Goal: Task Accomplishment & Management: Use online tool/utility

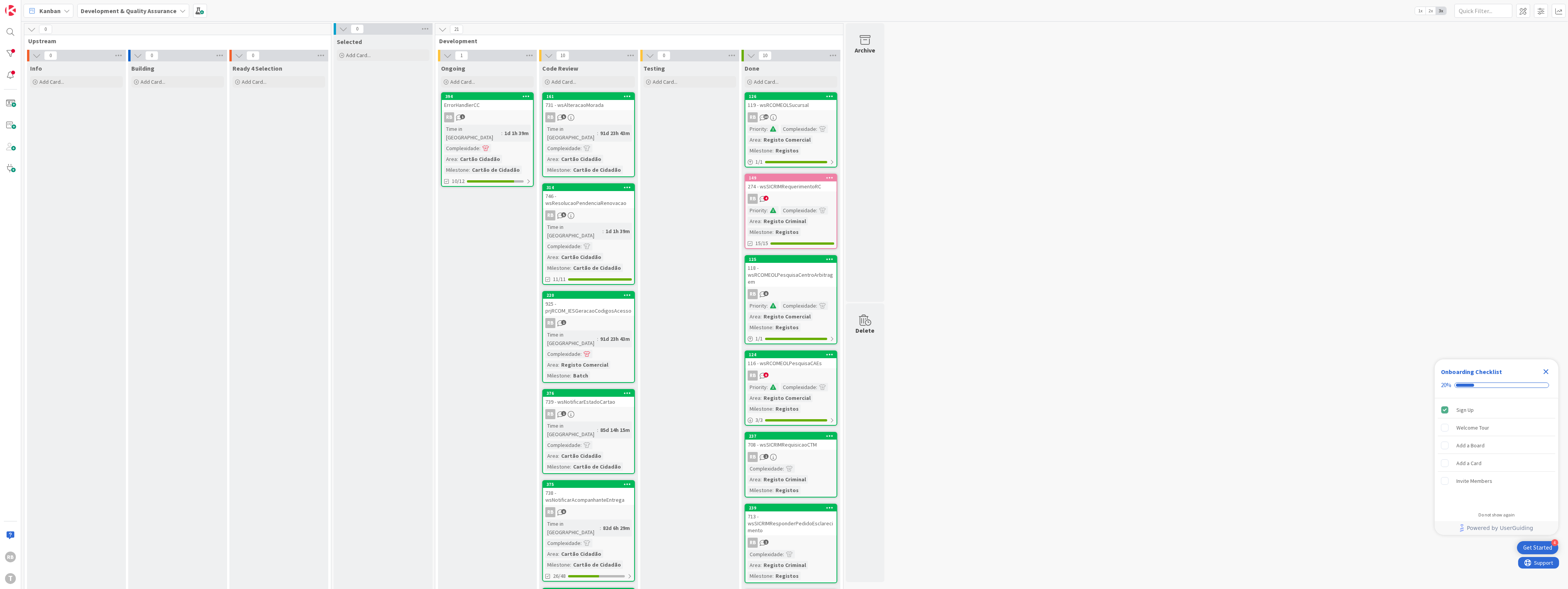
click at [1544, 373] on icon "Close Checklist" at bounding box center [1545, 371] width 9 height 9
click at [9, 50] on div at bounding box center [10, 54] width 15 height 15
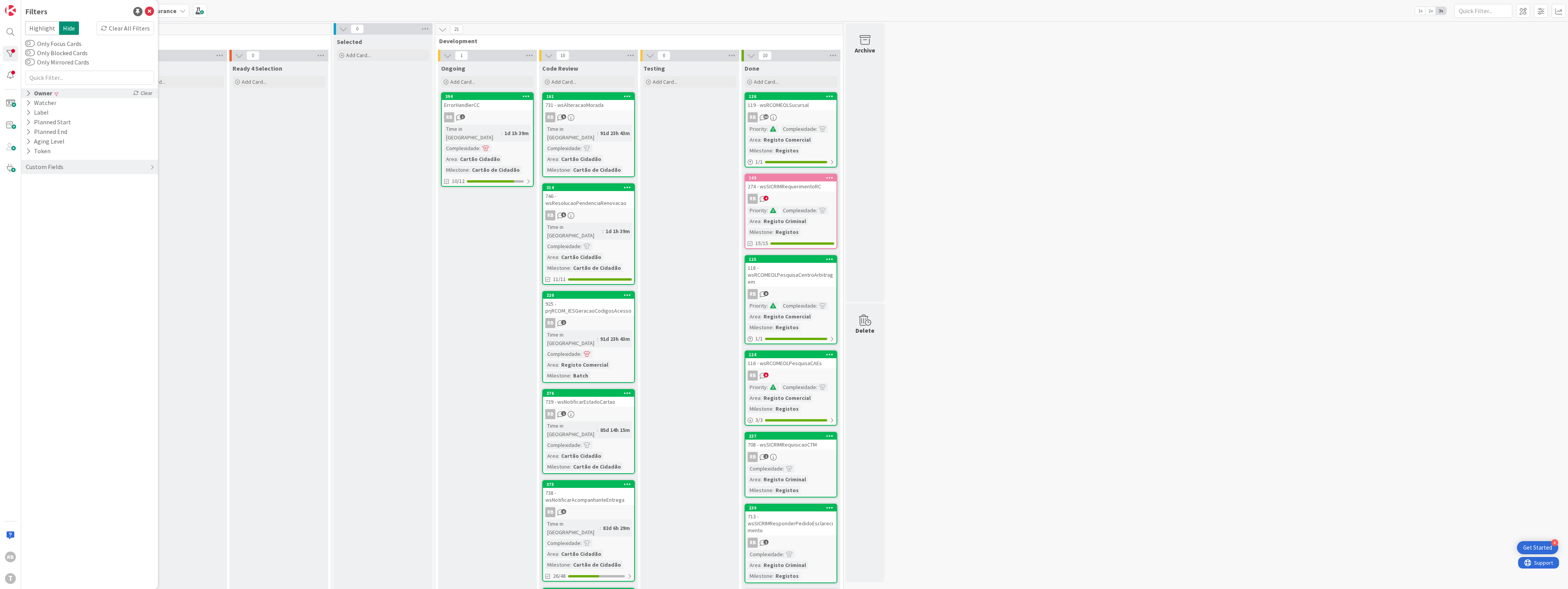
click at [74, 90] on div "Owner Clear" at bounding box center [89, 93] width 137 height 10
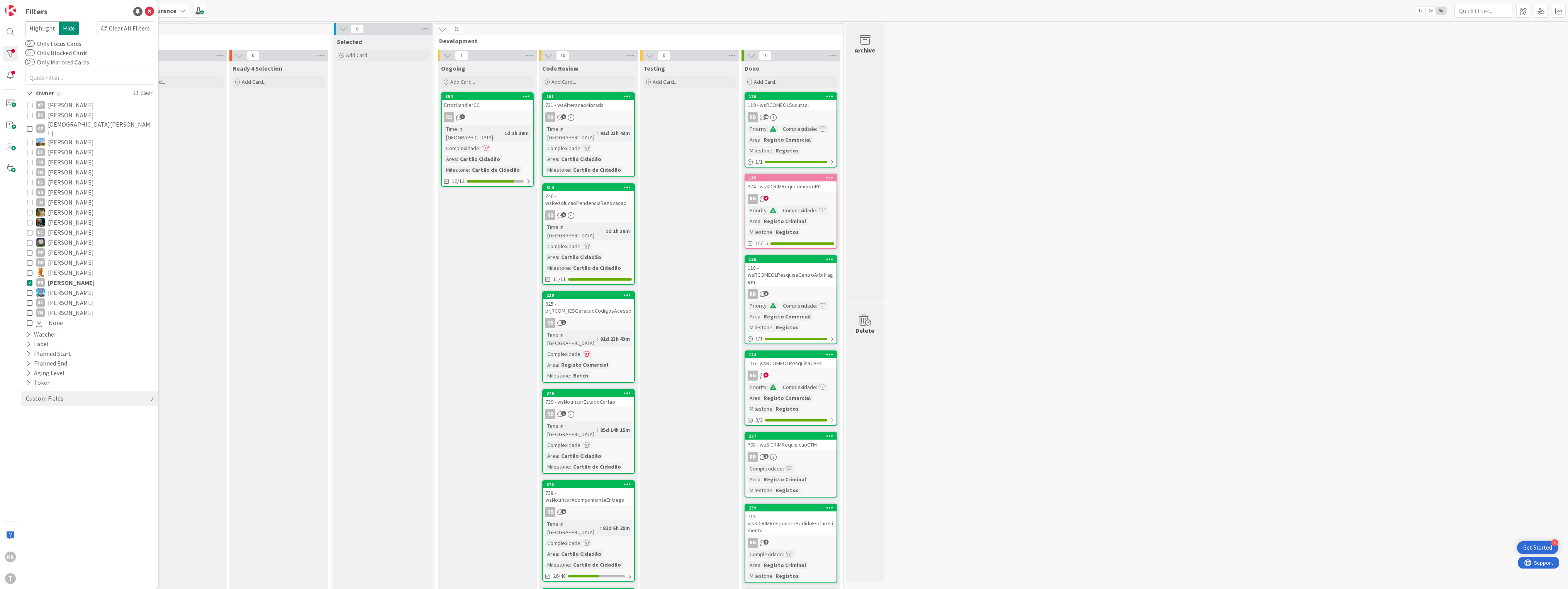
click at [29, 280] on icon at bounding box center [29, 282] width 5 height 5
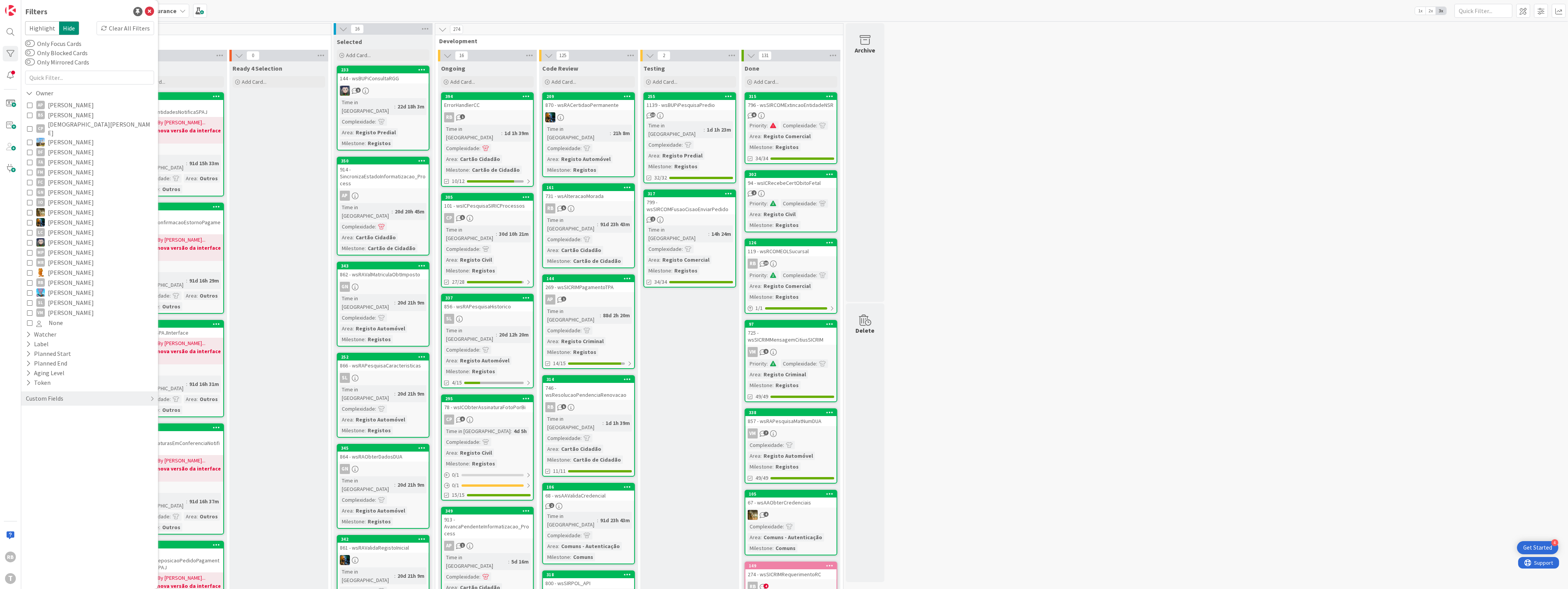
click at [29, 280] on icon at bounding box center [29, 282] width 5 height 5
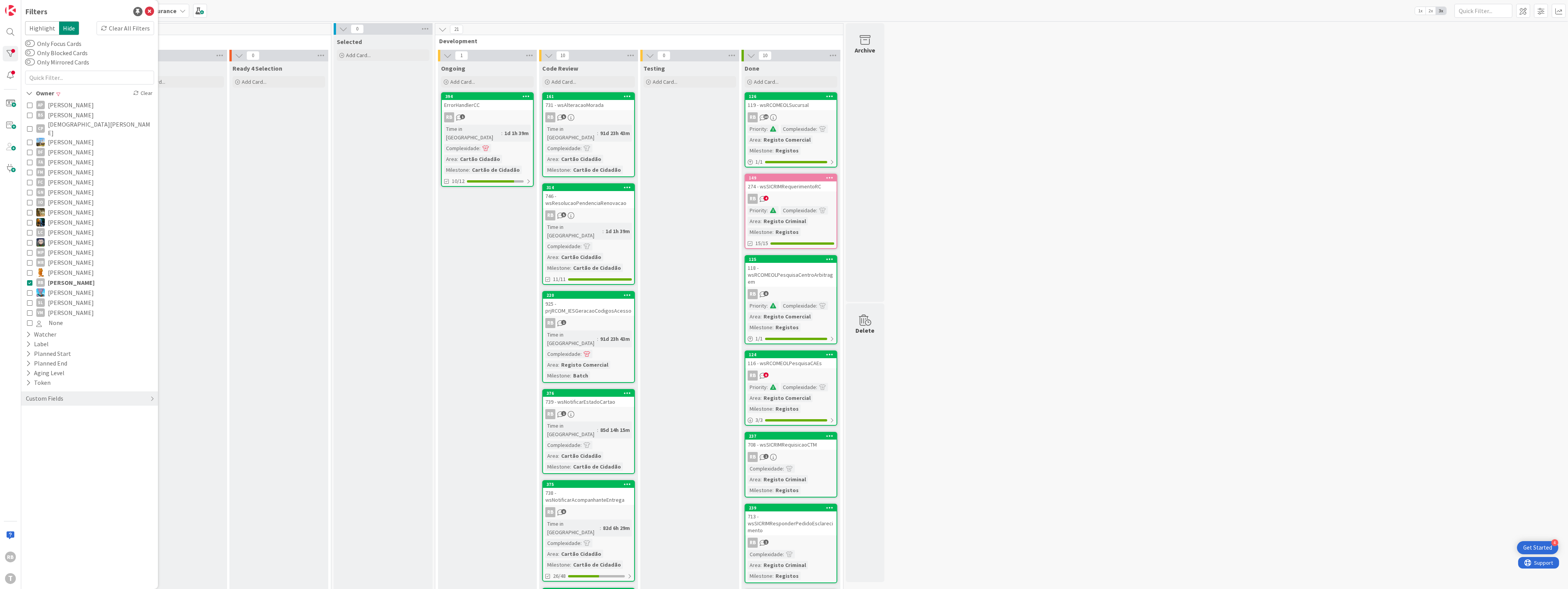
click at [29, 240] on icon at bounding box center [29, 242] width 5 height 5
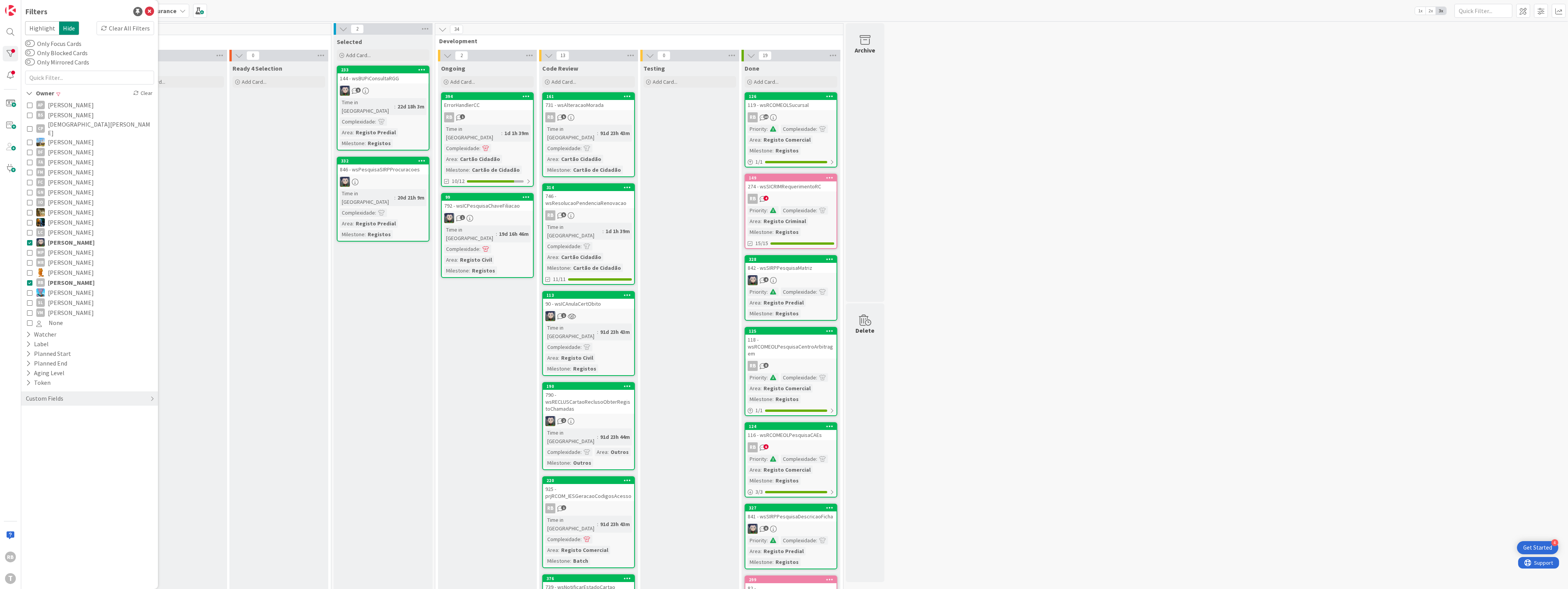
click at [29, 280] on icon at bounding box center [29, 282] width 5 height 5
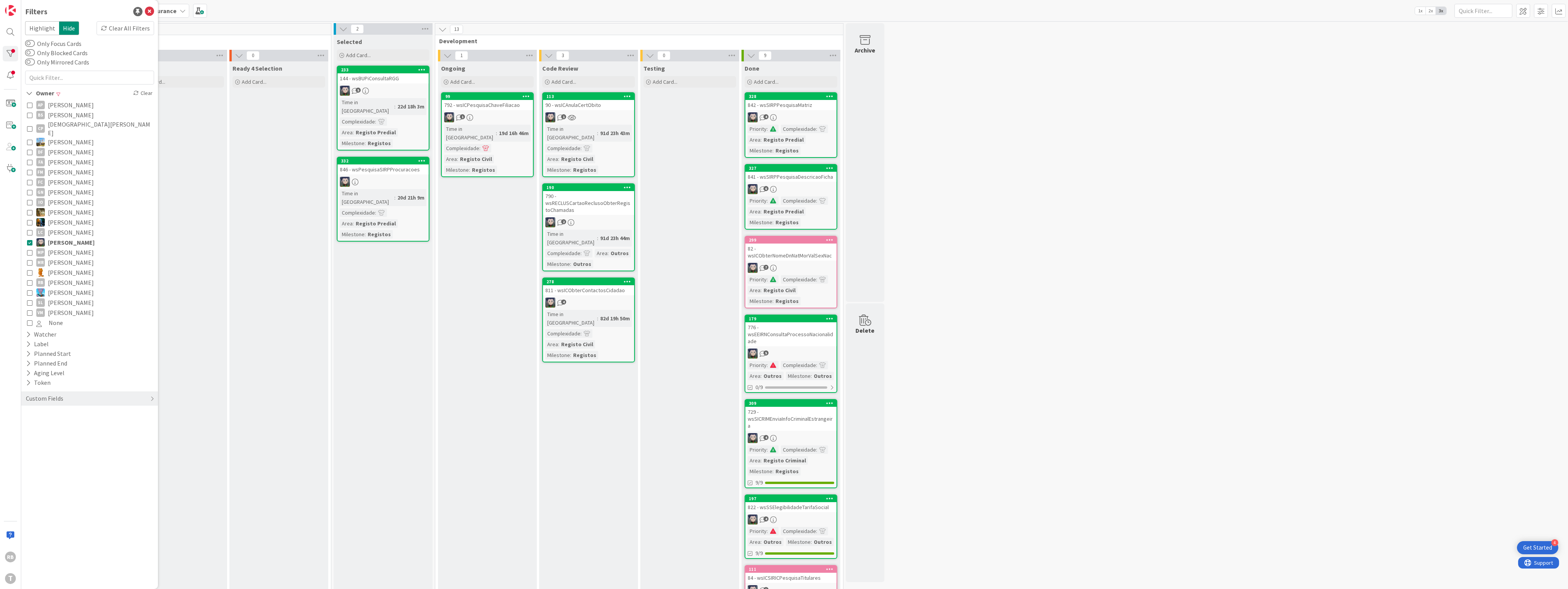
click at [601, 110] on link "113 90 - wsICAnulaCertObito 1 Time in [GEOGRAPHIC_DATA] : 91d 23h 43m Complexid…" at bounding box center [589, 135] width 93 height 85
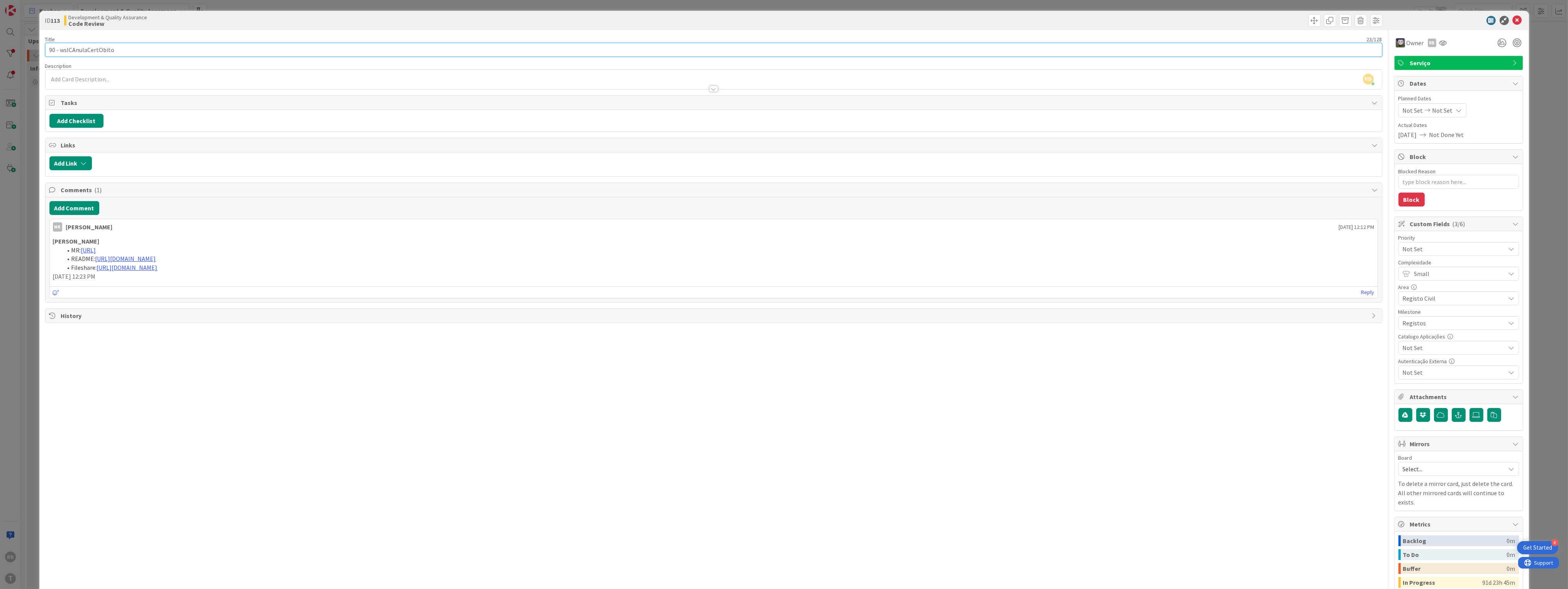
click at [86, 47] on input "90 - wsICAnulaCertObito" at bounding box center [713, 49] width 1337 height 14
click at [1513, 18] on icon at bounding box center [1517, 20] width 9 height 9
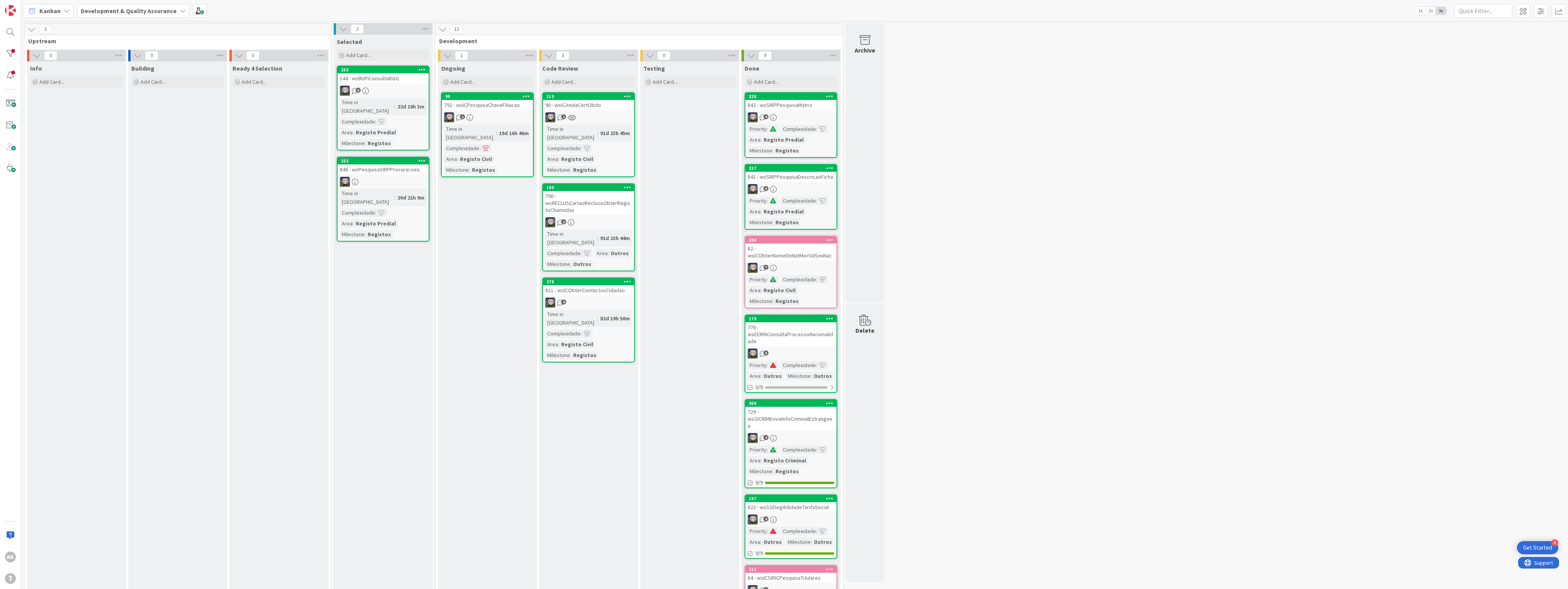
click at [592, 110] on div "90 - wsICAnulaCertObito" at bounding box center [589, 105] width 91 height 10
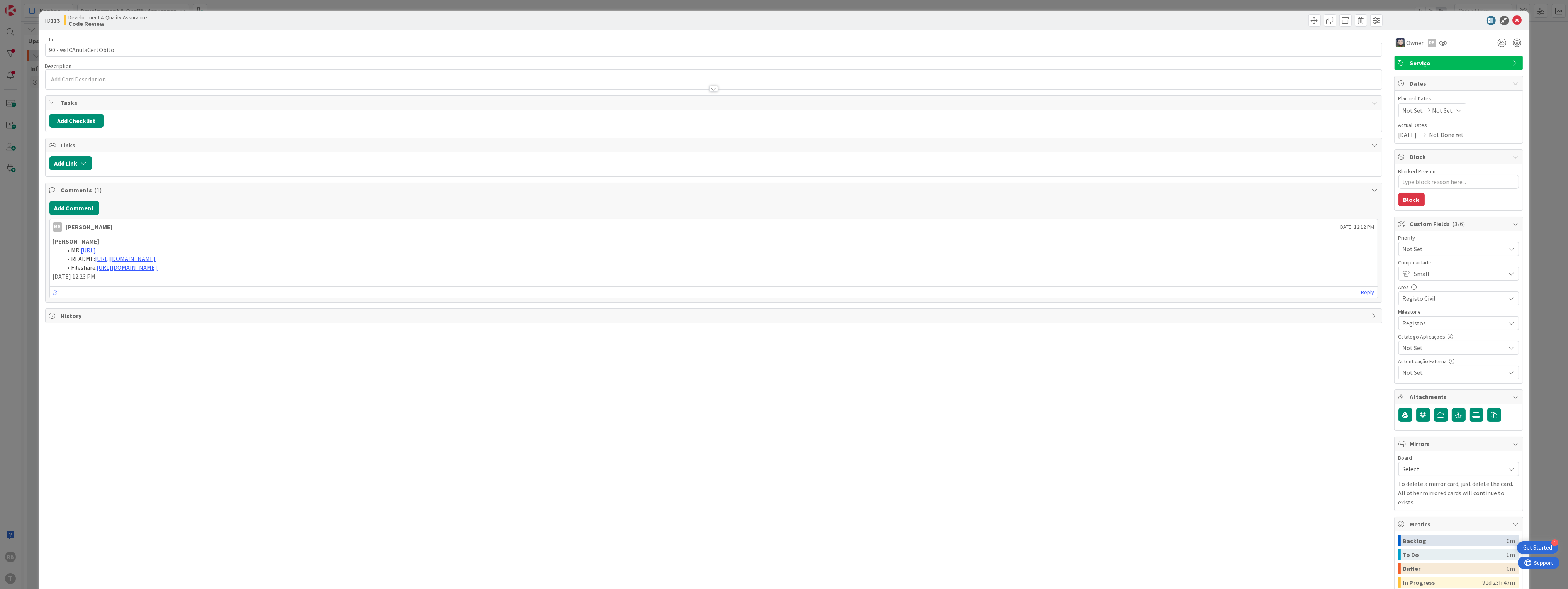
type textarea "x"
click at [91, 48] on input "90 - wsICAnulaCertObito" at bounding box center [713, 49] width 1337 height 14
click at [1513, 19] on icon at bounding box center [1517, 20] width 9 height 9
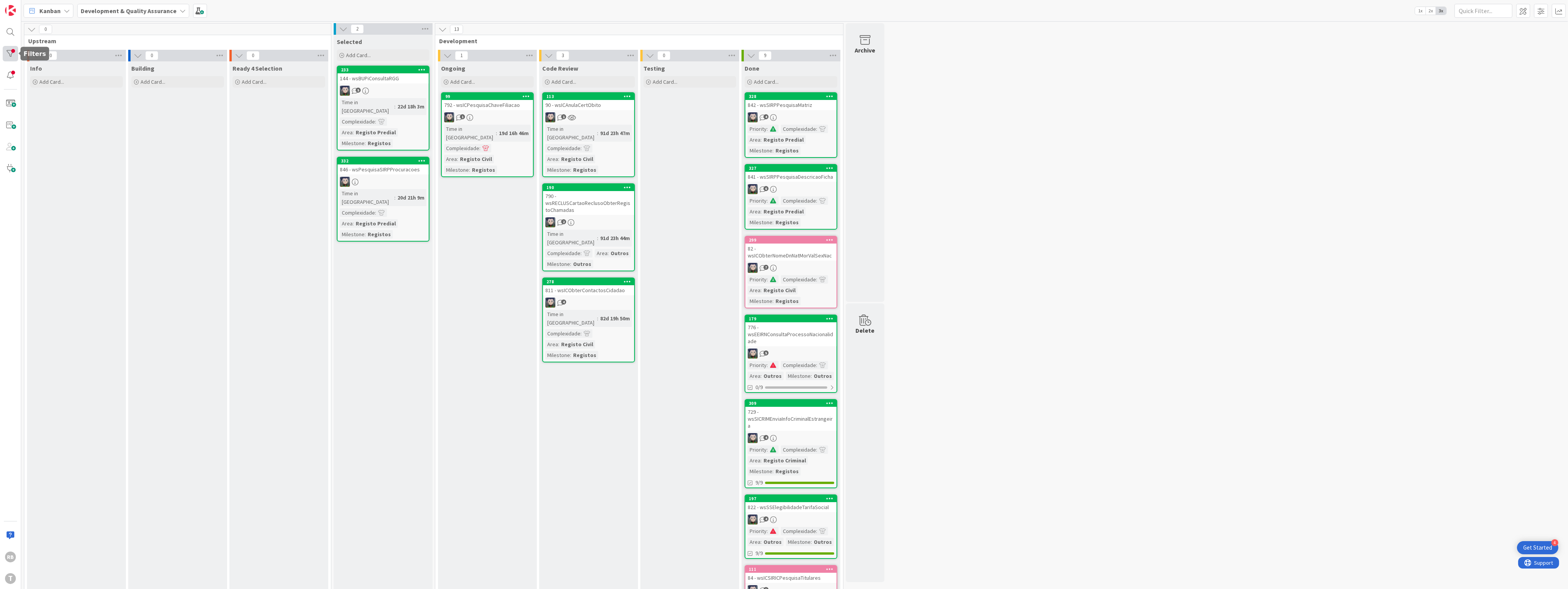
click at [9, 52] on div at bounding box center [10, 54] width 15 height 15
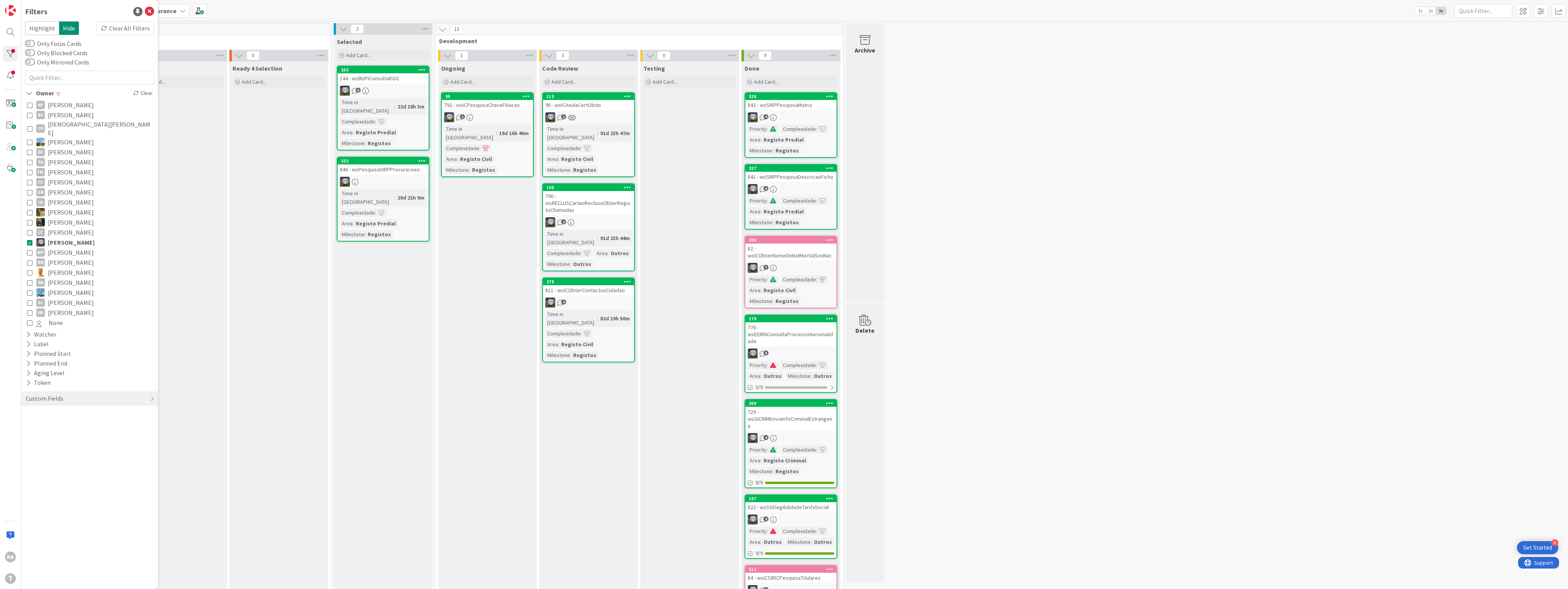
click at [29, 240] on icon at bounding box center [29, 242] width 5 height 5
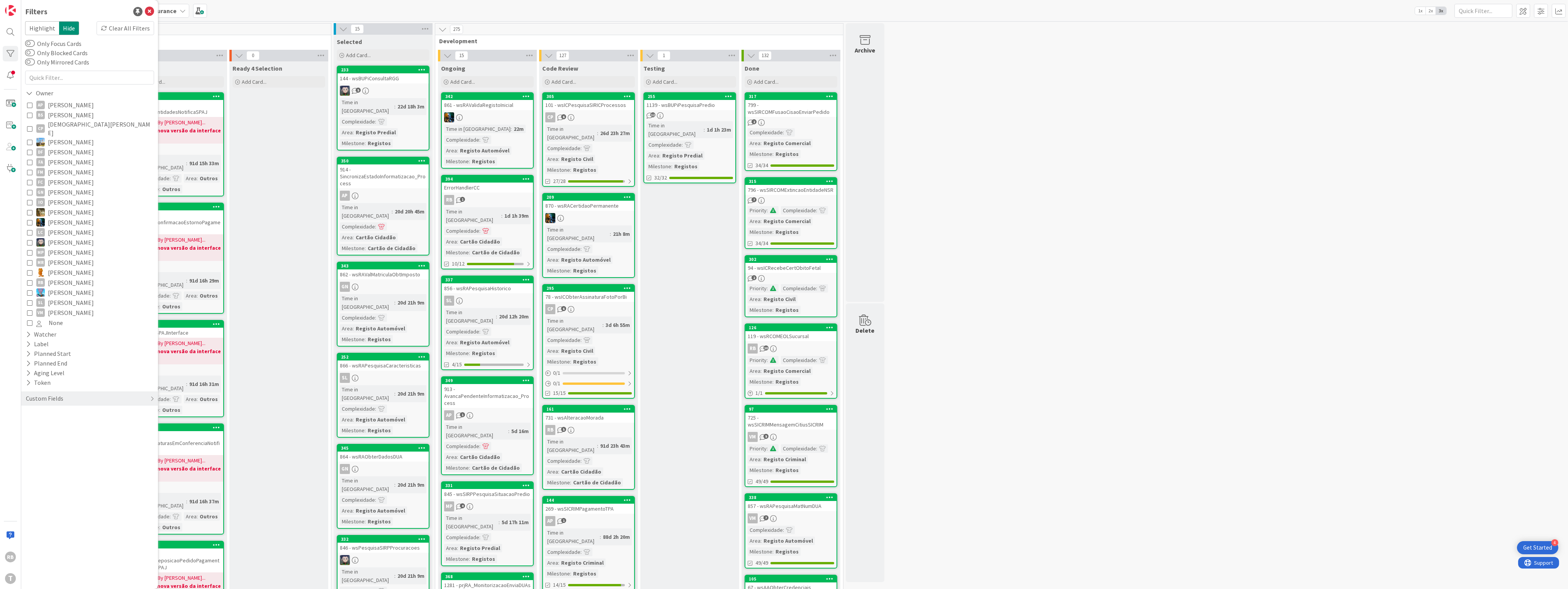
click at [30, 280] on icon at bounding box center [29, 282] width 5 height 5
